Goal: Task Accomplishment & Management: Use online tool/utility

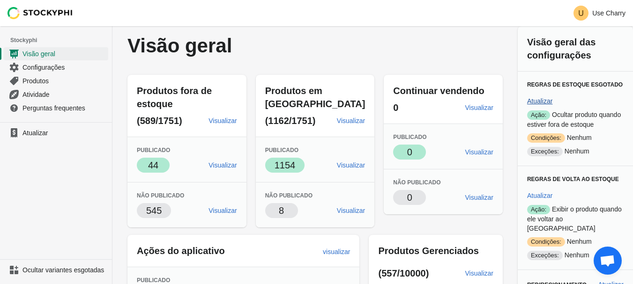
click at [549, 102] on font "Atualizar" at bounding box center [539, 100] width 25 height 7
select select "hours"
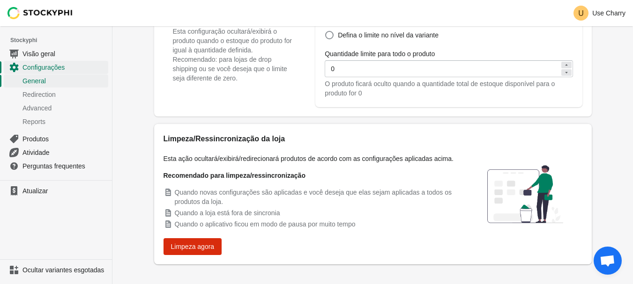
scroll to position [427, 0]
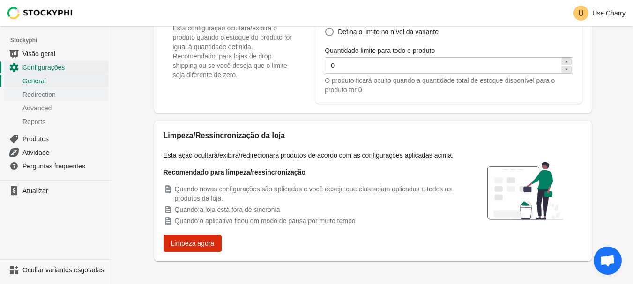
click at [43, 94] on span "Redirection" at bounding box center [64, 94] width 84 height 9
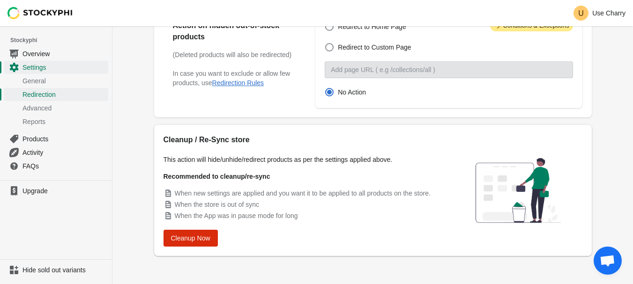
scroll to position [94, 0]
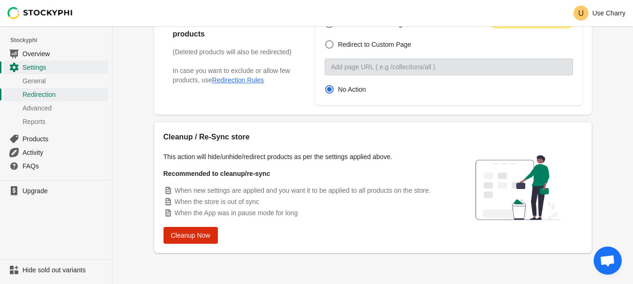
drag, startPoint x: 135, startPoint y: 106, endPoint x: 594, endPoint y: 59, distance: 461.3
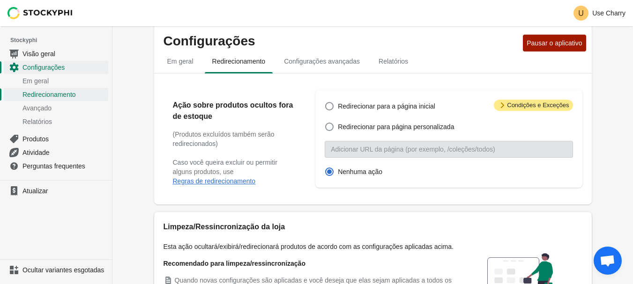
scroll to position [0, 0]
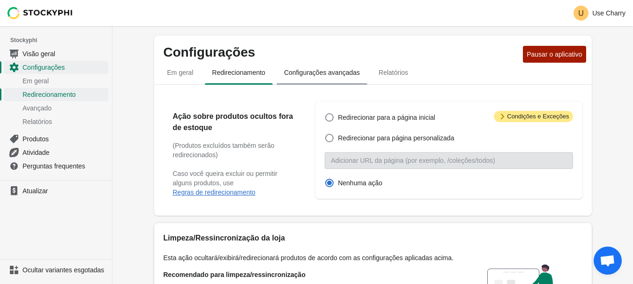
click at [312, 74] on font "Configurações avançadas" at bounding box center [322, 72] width 76 height 7
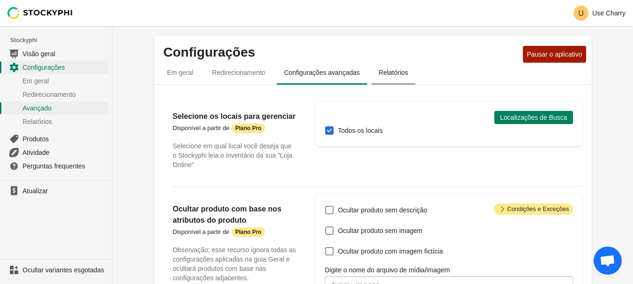
click at [383, 75] on font "Relatórios" at bounding box center [392, 72] width 29 height 7
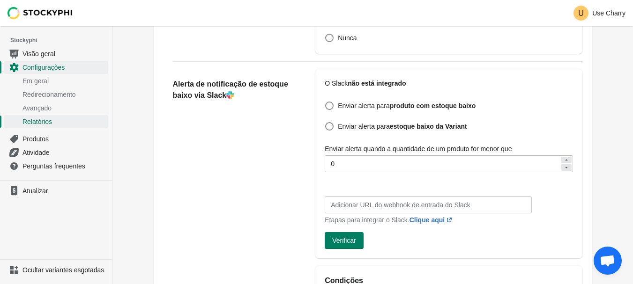
scroll to position [209, 0]
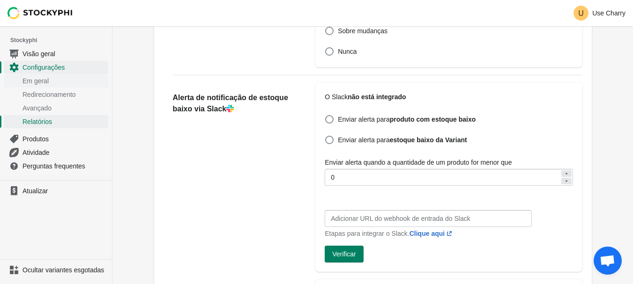
click at [44, 81] on font "Em geral" at bounding box center [35, 80] width 26 height 7
click at [48, 53] on font "Visão geral" at bounding box center [38, 53] width 33 height 7
click at [36, 137] on font "Produtos" at bounding box center [35, 138] width 26 height 7
click at [35, 138] on font "Produtos" at bounding box center [35, 138] width 26 height 7
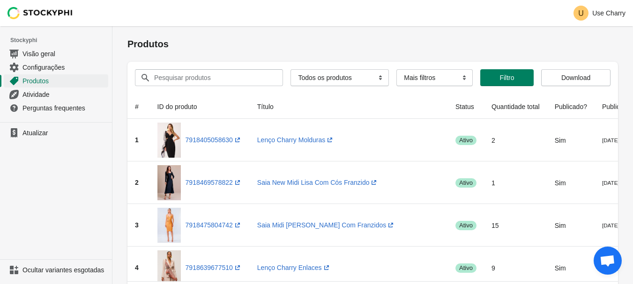
drag, startPoint x: 228, startPoint y: 66, endPoint x: 225, endPoint y: 73, distance: 7.1
click at [225, 73] on div "Pesquisar produtos Claro Todos os produtos Em estoque Em estoque publicado Em e…" at bounding box center [368, 74] width 483 height 24
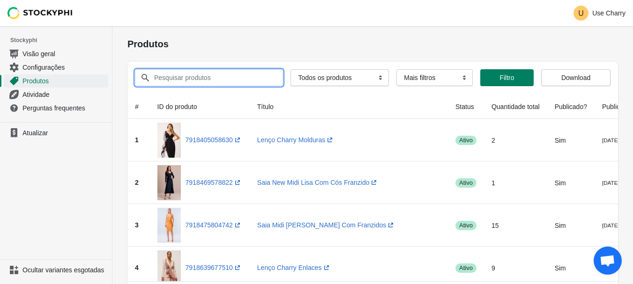
click at [224, 74] on input "Pesquisar produtos" at bounding box center [210, 77] width 112 height 17
paste input "325056"
type input "325056"
click at [127, 26] on button "Enviar" at bounding box center [139, 31] width 25 height 10
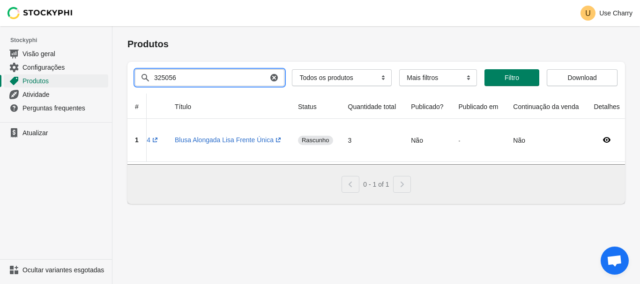
scroll to position [0, 105]
click at [269, 77] on icon "button" at bounding box center [273, 77] width 9 height 9
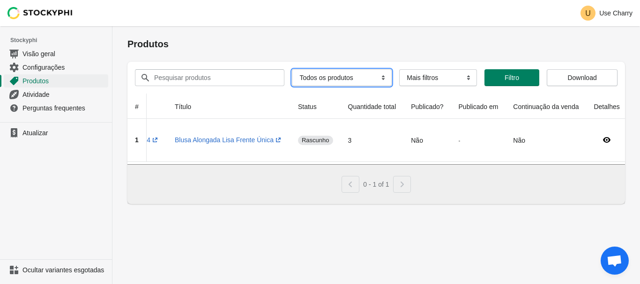
click at [315, 76] on select "Todos os produtos Em estoque Em estoque publicado Em estoque não publicado OOS …" at bounding box center [342, 77] width 100 height 17
click at [292, 69] on select "Todos os produtos Em estoque Em estoque publicado Em estoque não publicado OOS …" at bounding box center [342, 77] width 100 height 17
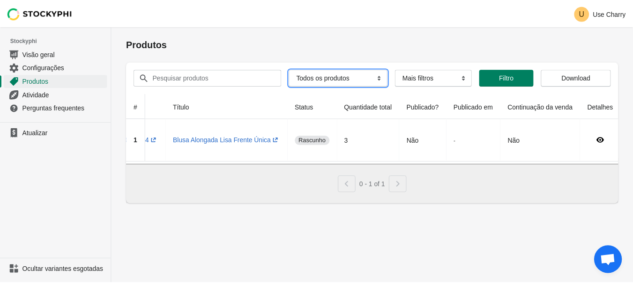
scroll to position [0, 7]
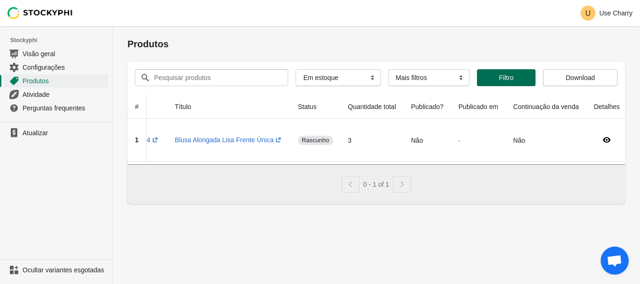
click at [501, 76] on font "Filtro" at bounding box center [506, 77] width 15 height 7
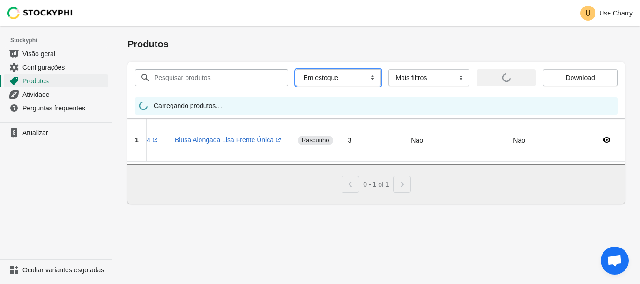
click at [329, 72] on select "Todos os produtos Em estoque Em estoque publicado Em estoque não publicado OOS …" at bounding box center [337, 77] width 85 height 17
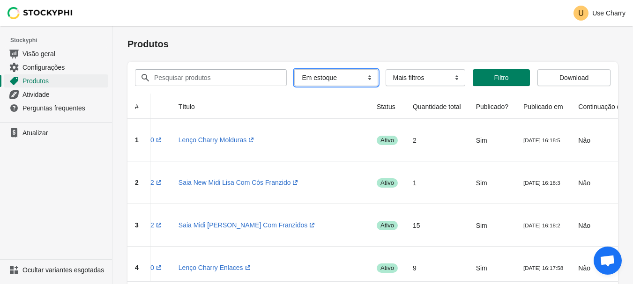
select select "instock_unpublished"
click at [294, 69] on select "Todos os produtos Em estoque Em estoque publicado Em estoque não publicado OOS …" at bounding box center [335, 77] width 83 height 17
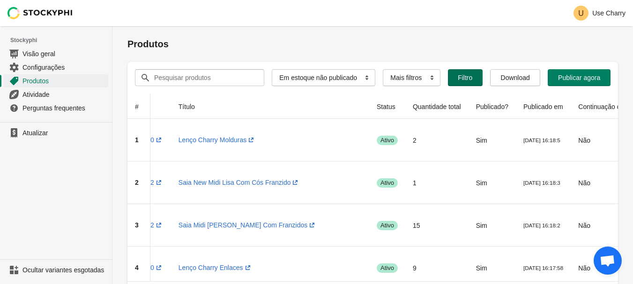
click at [458, 80] on font "Filtro" at bounding box center [464, 77] width 15 height 7
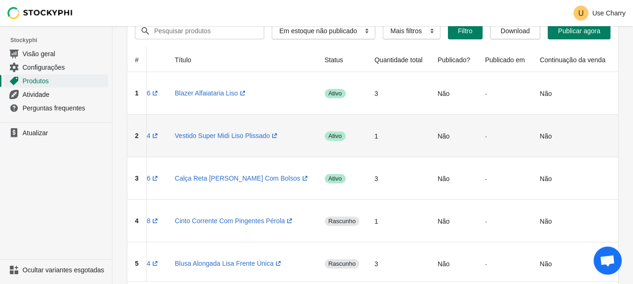
scroll to position [94, 0]
